Goal: Information Seeking & Learning: Learn about a topic

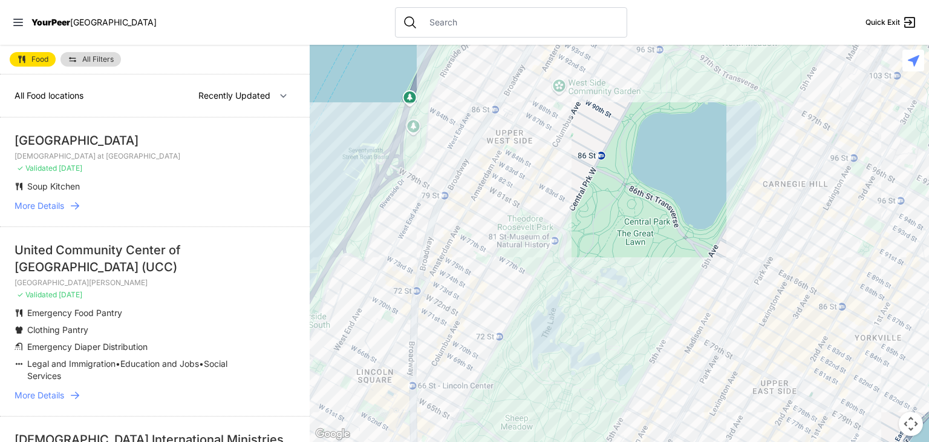
click at [47, 25] on span "YourPeer" at bounding box center [50, 22] width 39 height 10
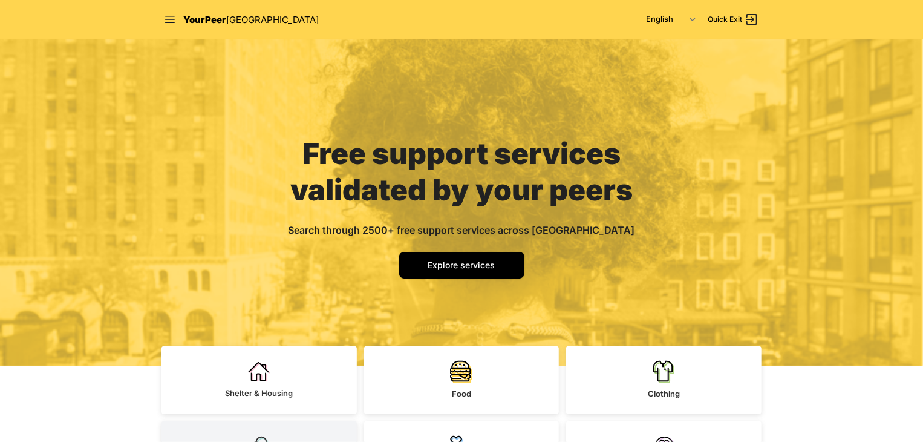
scroll to position [242, 0]
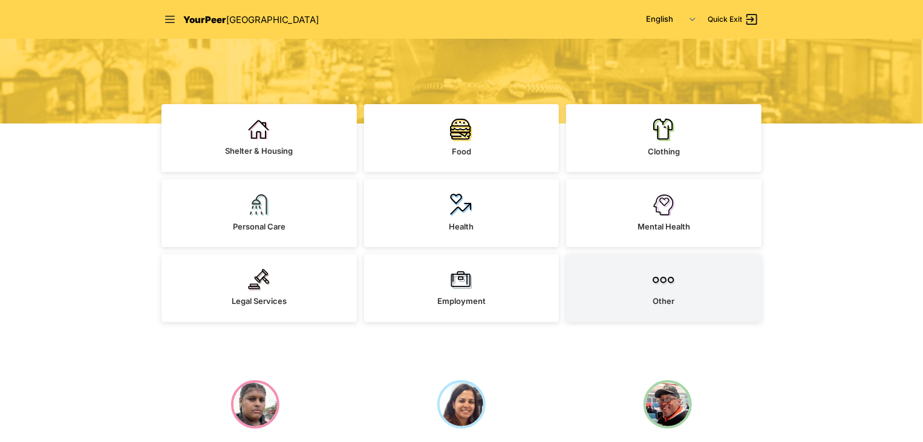
click at [658, 289] on img at bounding box center [664, 280] width 22 height 22
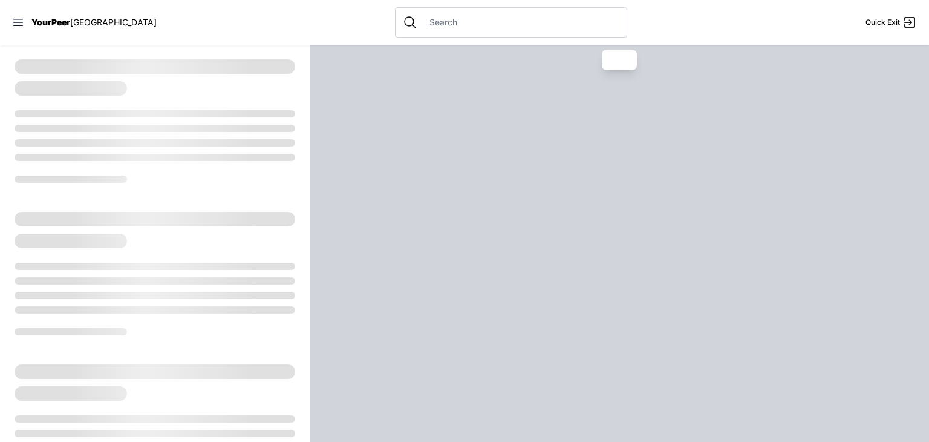
select select "recentlyUpdated"
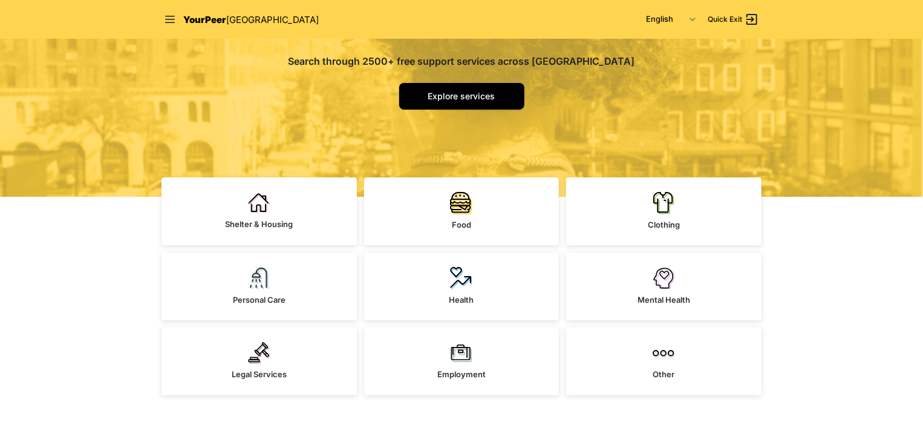
scroll to position [242, 0]
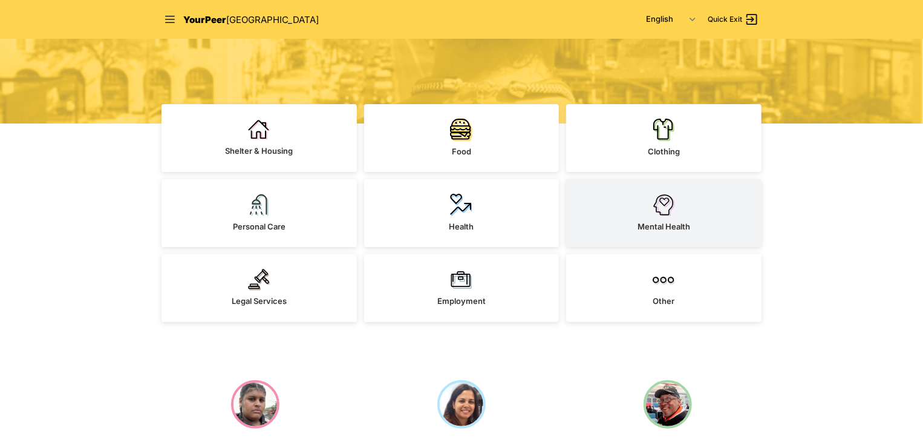
click at [625, 214] on link "Mental Health" at bounding box center [663, 213] width 195 height 68
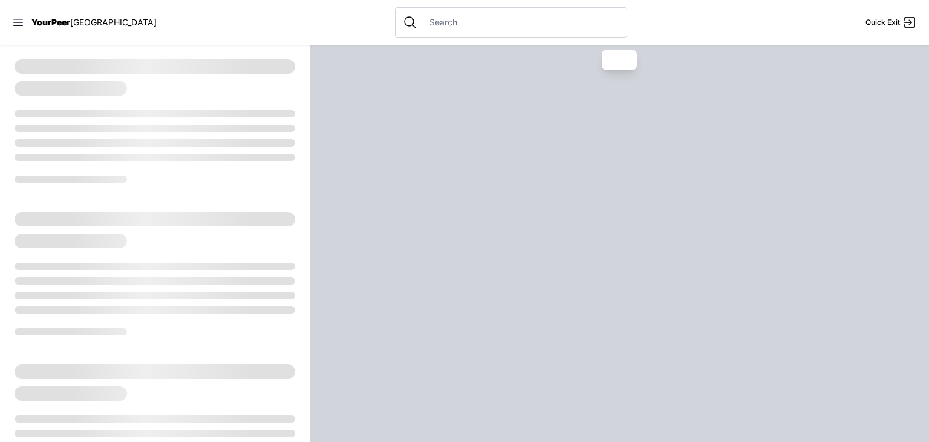
select select "recentlyUpdated"
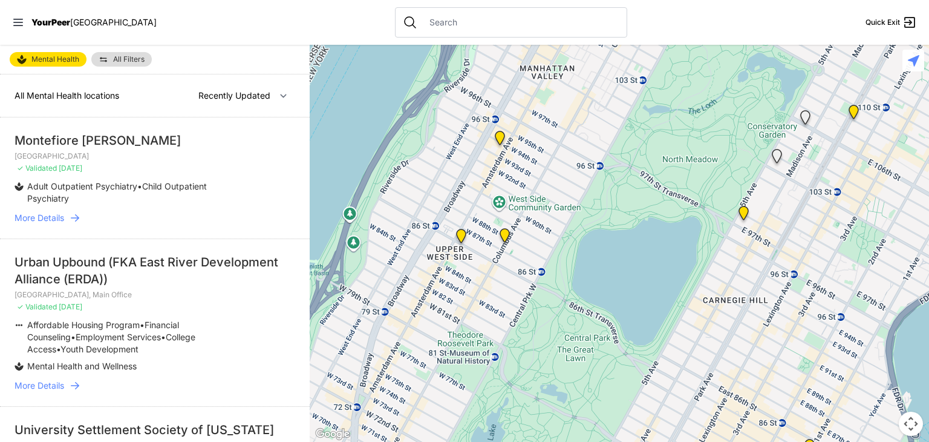
click at [146, 87] on div "All Mental Health locations Nearby Recently Updated Most Services" at bounding box center [155, 95] width 310 height 43
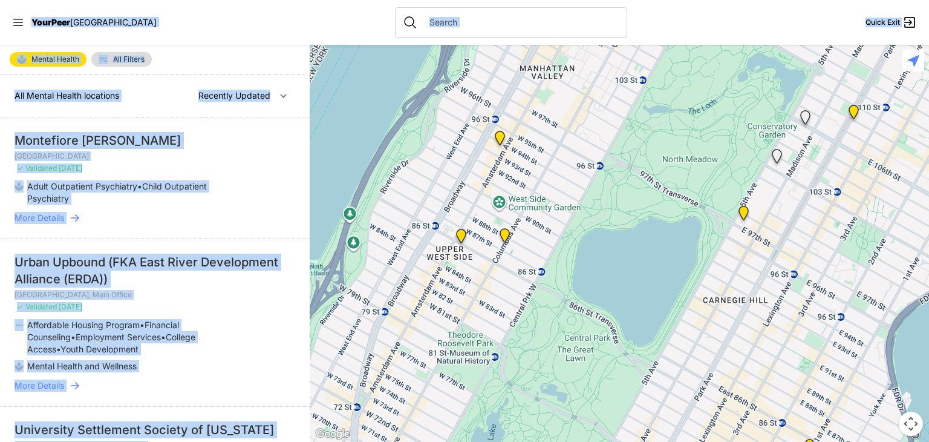
copy div "LoreMips DOL Sitam Cons Adipis Elitse Doe Tempori Utl Etdolo Magnaa enimadmin V…"
